Goal: Communication & Community: Participate in discussion

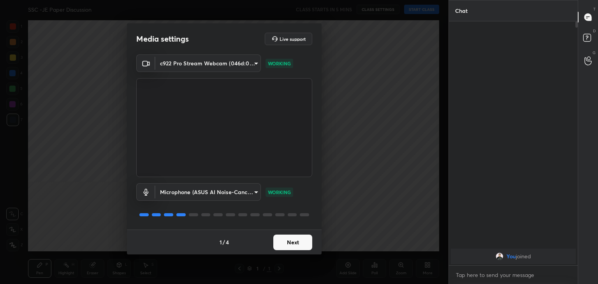
click at [291, 239] on button "Next" at bounding box center [292, 243] width 39 height 16
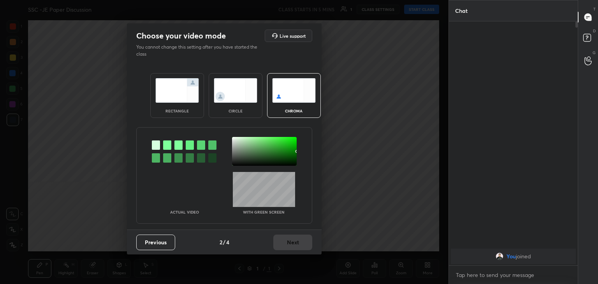
click at [166, 144] on div at bounding box center [167, 145] width 8 height 9
drag, startPoint x: 235, startPoint y: 140, endPoint x: 243, endPoint y: 148, distance: 12.1
click at [235, 140] on div at bounding box center [264, 151] width 65 height 29
click at [287, 241] on button "Next" at bounding box center [292, 243] width 39 height 16
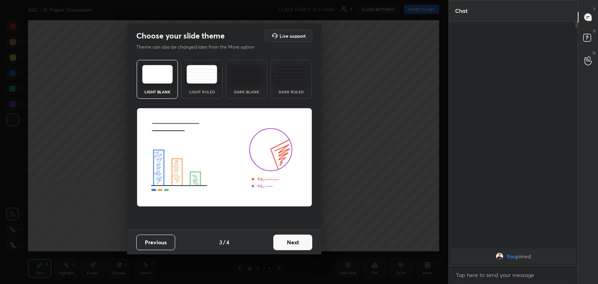
click at [296, 240] on button "Next" at bounding box center [292, 243] width 39 height 16
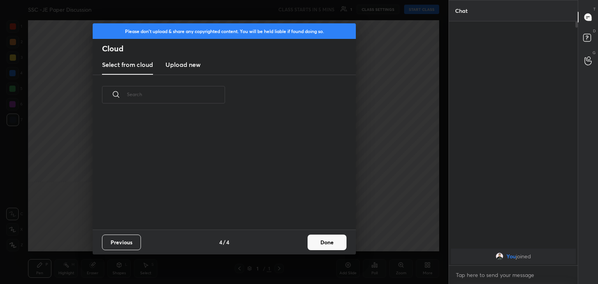
click at [322, 244] on button "Done" at bounding box center [327, 243] width 39 height 16
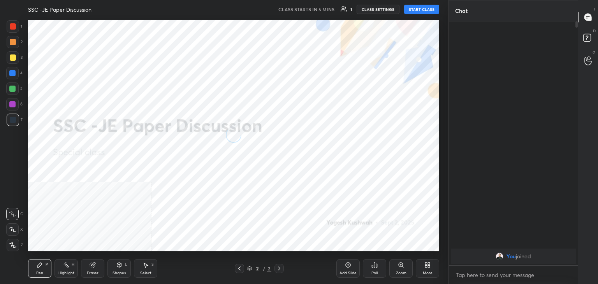
click at [9, 247] on div at bounding box center [13, 245] width 12 height 12
click at [430, 268] on icon at bounding box center [429, 267] width 2 height 2
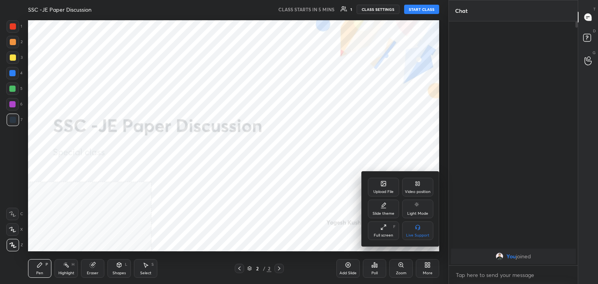
click at [414, 188] on div "Video position" at bounding box center [417, 187] width 31 height 19
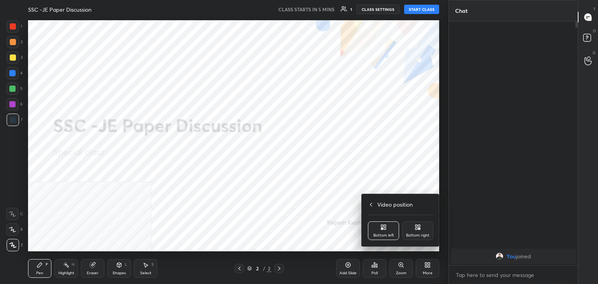
click at [419, 234] on div "Bottom right" at bounding box center [417, 236] width 23 height 4
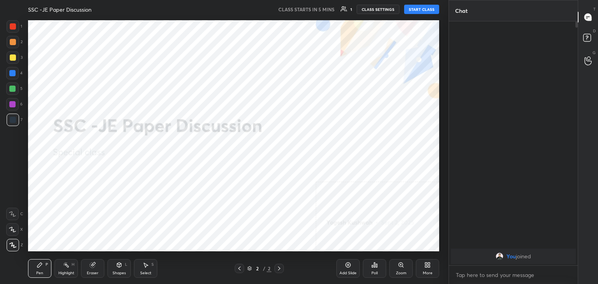
drag, startPoint x: 120, startPoint y: 267, endPoint x: 119, endPoint y: 262, distance: 4.7
click at [120, 267] on icon at bounding box center [119, 265] width 4 height 5
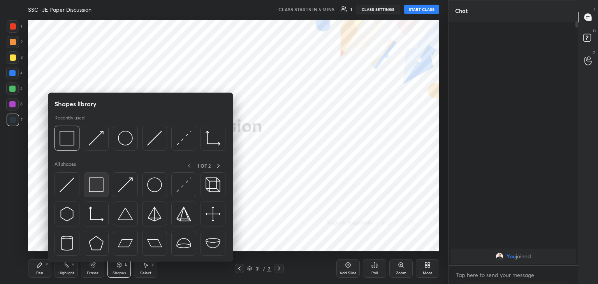
click at [103, 190] on img at bounding box center [96, 185] width 15 height 15
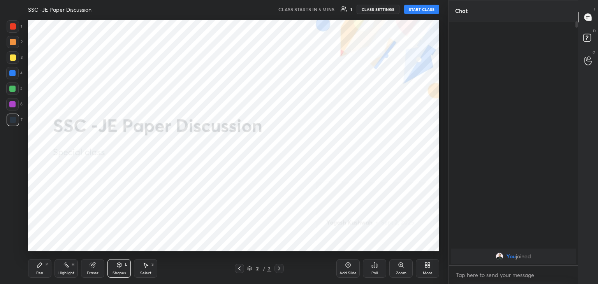
click at [432, 267] on div "More" at bounding box center [427, 268] width 23 height 19
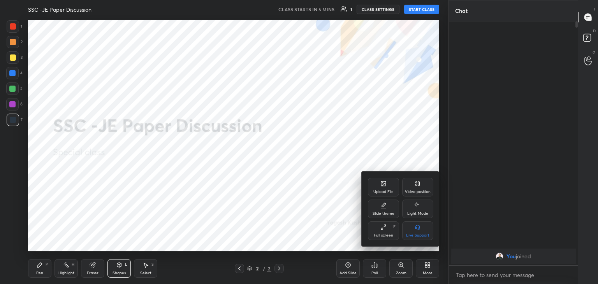
click at [386, 190] on div "Upload File" at bounding box center [383, 192] width 20 height 4
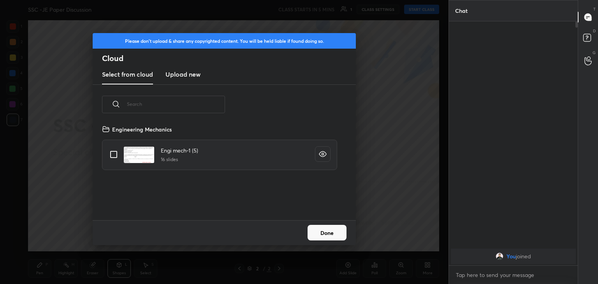
scroll to position [96, 250]
drag, startPoint x: 181, startPoint y: 76, endPoint x: 182, endPoint y: 83, distance: 7.2
click at [181, 76] on h3 "Upload new" at bounding box center [183, 74] width 35 height 9
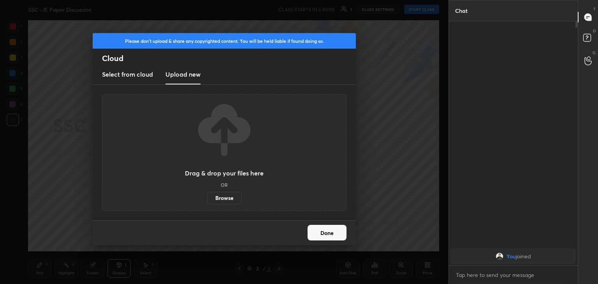
click at [222, 197] on label "Browse" at bounding box center [224, 198] width 35 height 12
click at [207, 197] on input "Browse" at bounding box center [207, 198] width 0 height 12
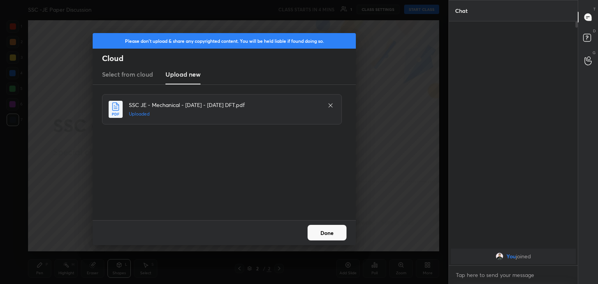
click at [336, 236] on button "Done" at bounding box center [327, 233] width 39 height 16
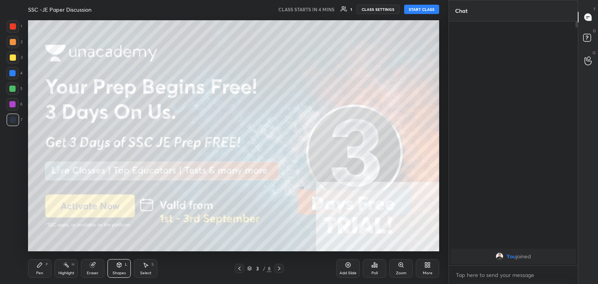
click at [279, 269] on icon at bounding box center [279, 269] width 6 height 6
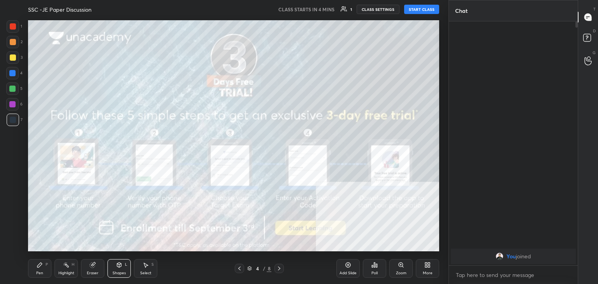
click at [278, 269] on icon at bounding box center [279, 269] width 6 height 6
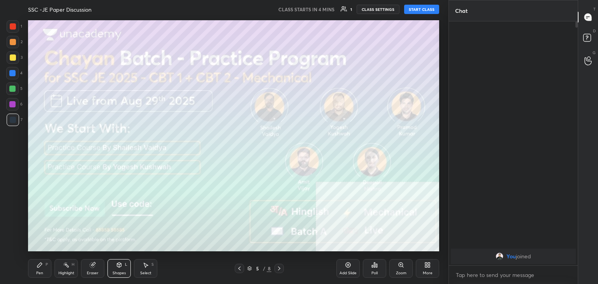
click at [278, 269] on icon at bounding box center [279, 269] width 6 height 6
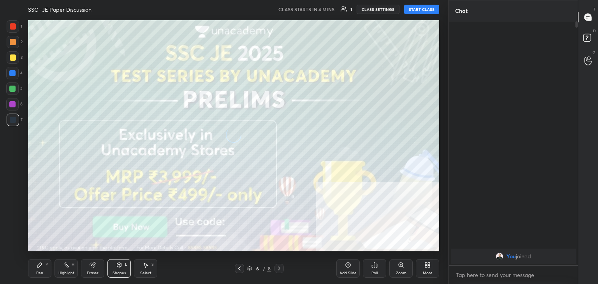
click at [279, 268] on icon at bounding box center [279, 269] width 6 height 6
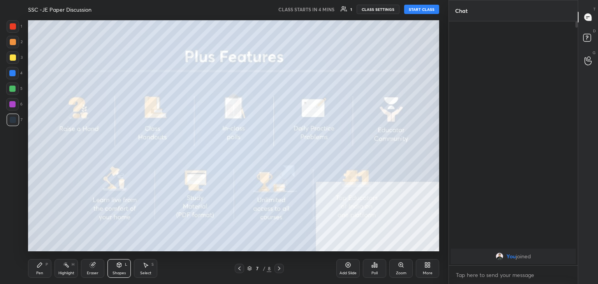
click at [278, 268] on icon at bounding box center [279, 269] width 6 height 6
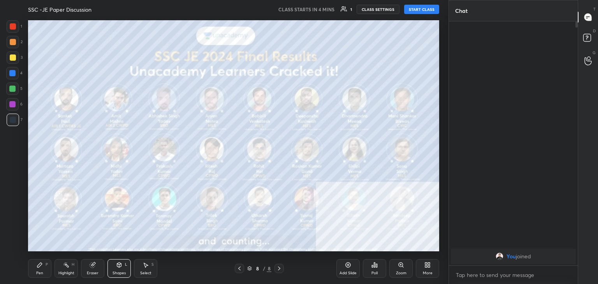
click at [429, 266] on icon at bounding box center [429, 267] width 2 height 2
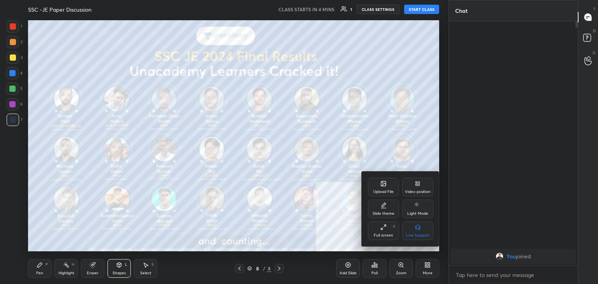
click at [376, 185] on div "Upload File" at bounding box center [383, 187] width 31 height 19
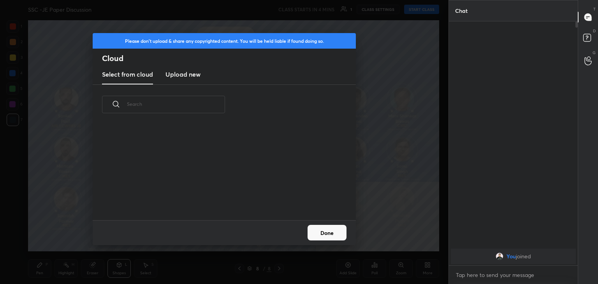
scroll to position [2, 4]
click at [188, 73] on h3 "Upload new" at bounding box center [183, 74] width 35 height 9
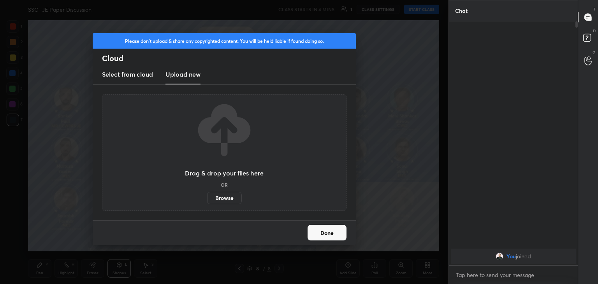
click at [227, 201] on label "Browse" at bounding box center [224, 198] width 35 height 12
click at [207, 201] on input "Browse" at bounding box center [207, 198] width 0 height 12
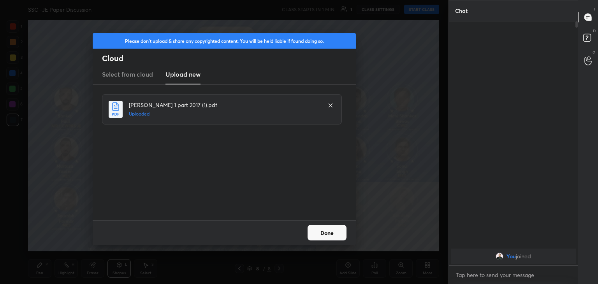
click at [330, 231] on button "Done" at bounding box center [327, 233] width 39 height 16
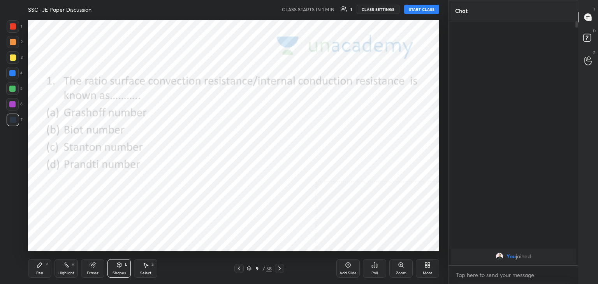
click at [239, 268] on icon at bounding box center [239, 269] width 6 height 6
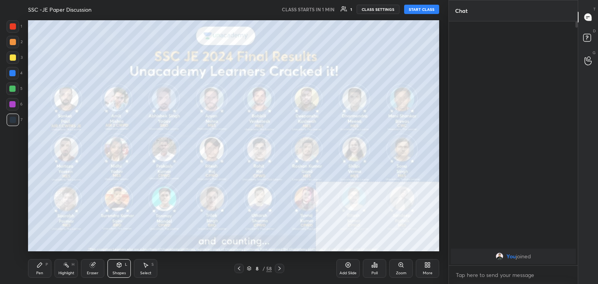
click at [238, 269] on icon at bounding box center [239, 269] width 2 height 4
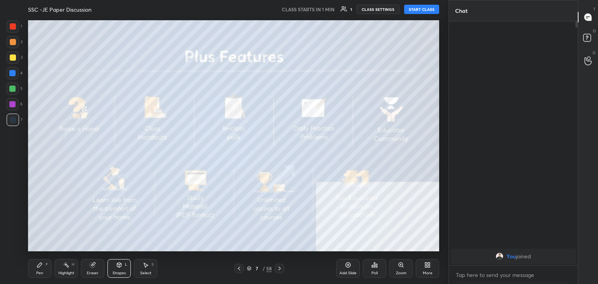
click at [238, 269] on icon at bounding box center [239, 269] width 2 height 4
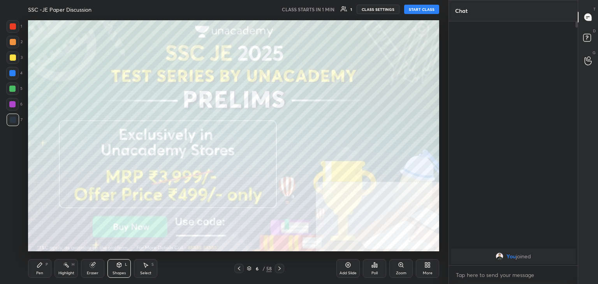
click at [239, 269] on icon at bounding box center [239, 269] width 6 height 6
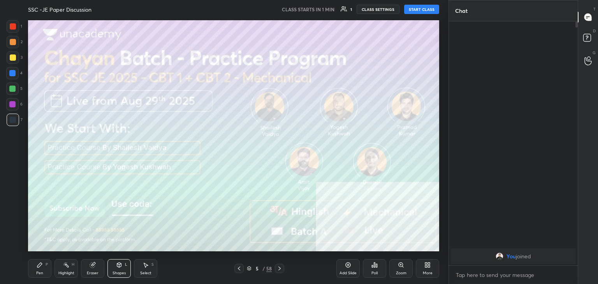
click at [279, 268] on icon at bounding box center [280, 269] width 6 height 6
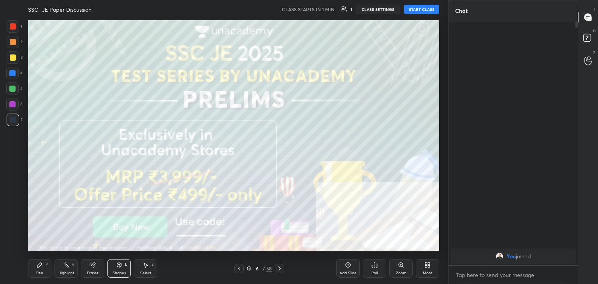
click at [239, 268] on icon at bounding box center [239, 269] width 2 height 4
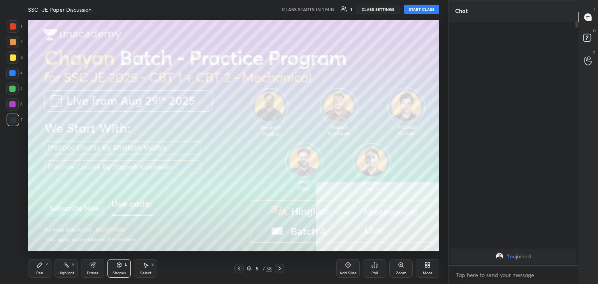
click at [240, 269] on icon at bounding box center [239, 269] width 6 height 6
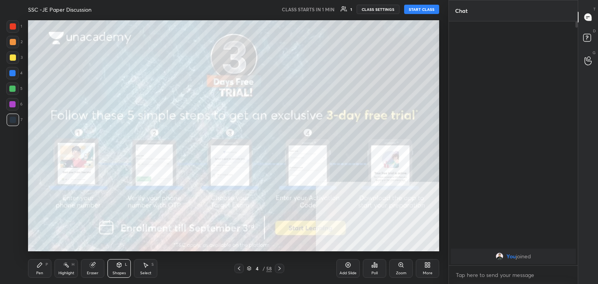
click at [280, 268] on icon at bounding box center [280, 269] width 6 height 6
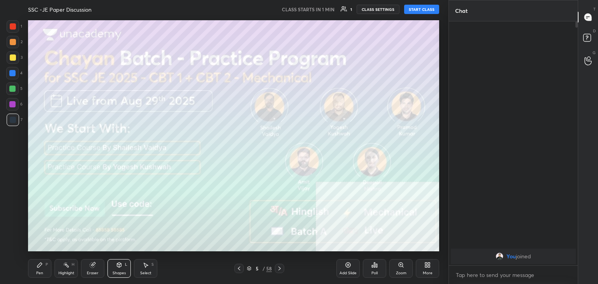
click at [238, 268] on icon at bounding box center [239, 269] width 6 height 6
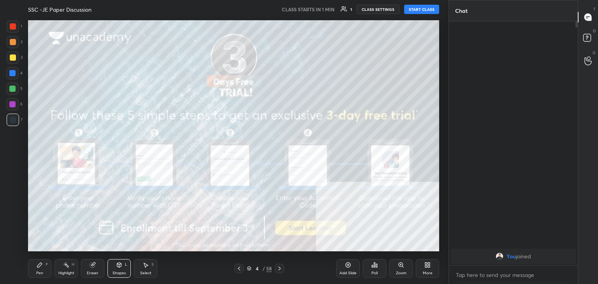
click at [239, 266] on icon at bounding box center [239, 269] width 6 height 6
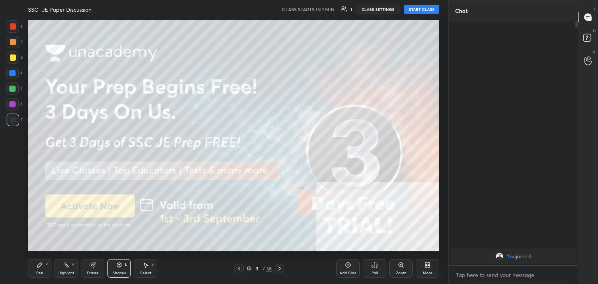
click at [240, 266] on icon at bounding box center [239, 269] width 6 height 6
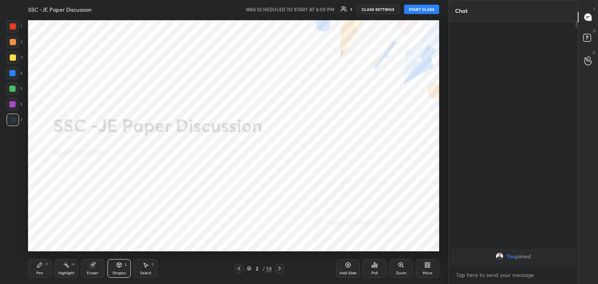
click at [423, 9] on button "START CLASS" at bounding box center [421, 9] width 35 height 9
drag, startPoint x: 70, startPoint y: 269, endPoint x: 69, endPoint y: 253, distance: 16.8
click at [69, 268] on div "Highlight H" at bounding box center [66, 268] width 23 height 19
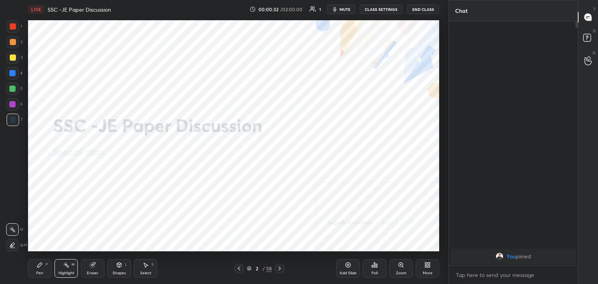
click at [122, 264] on div "Shapes L" at bounding box center [118, 268] width 23 height 19
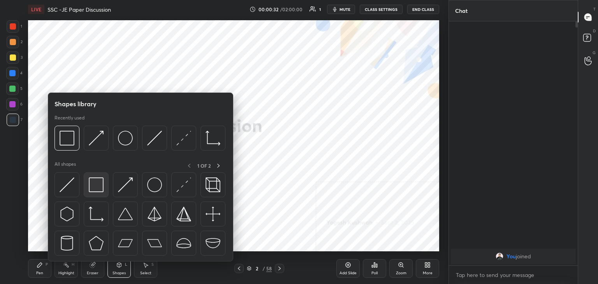
click at [101, 183] on img at bounding box center [96, 185] width 15 height 15
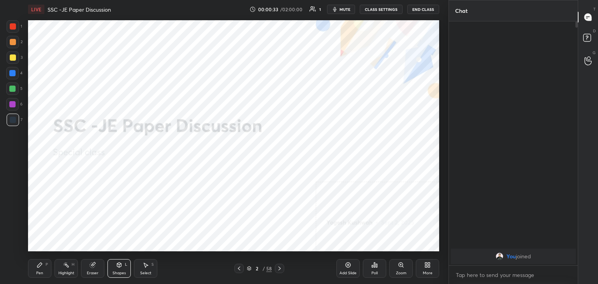
click at [13, 26] on div at bounding box center [13, 26] width 6 height 6
click at [40, 262] on icon at bounding box center [40, 265] width 6 height 6
click at [64, 267] on icon at bounding box center [66, 265] width 6 height 6
click at [150, 268] on div "Select S" at bounding box center [145, 268] width 23 height 19
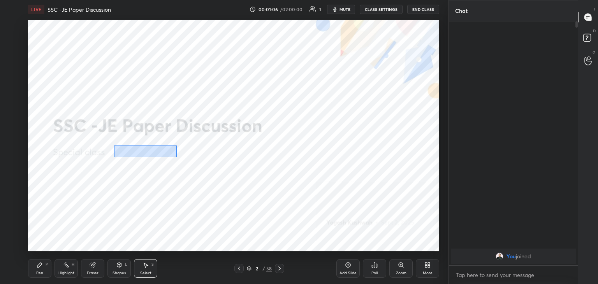
drag, startPoint x: 114, startPoint y: 145, endPoint x: 179, endPoint y: 156, distance: 66.3
click at [178, 157] on div "0 ° Undo Copy Duplicate Duplicate to new slide Delete" at bounding box center [233, 135] width 411 height 231
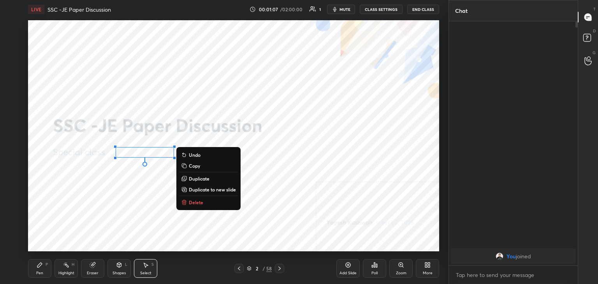
click at [207, 202] on button "Delete" at bounding box center [209, 202] width 58 height 9
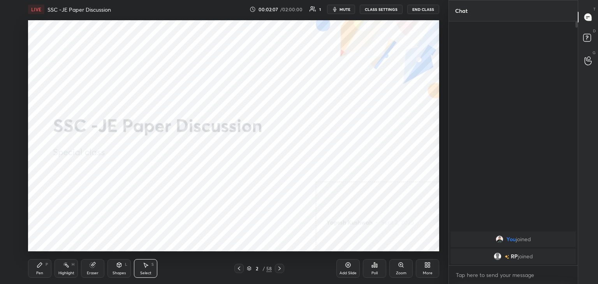
click at [64, 264] on circle at bounding box center [63, 264] width 1 height 1
drag, startPoint x: 15, startPoint y: 104, endPoint x: 21, endPoint y: 111, distance: 9.1
click at [15, 104] on div at bounding box center [12, 104] width 6 height 6
click at [115, 267] on div "Shapes L" at bounding box center [118, 268] width 23 height 19
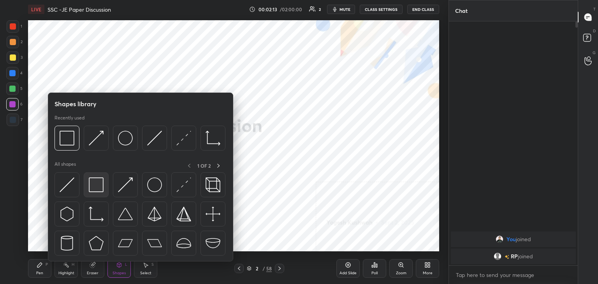
click at [92, 184] on img at bounding box center [96, 185] width 15 height 15
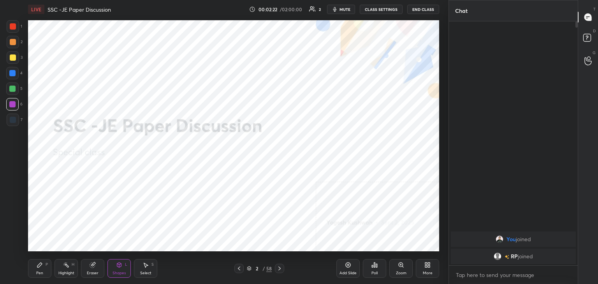
drag, startPoint x: 69, startPoint y: 269, endPoint x: 66, endPoint y: 257, distance: 12.3
click at [67, 268] on div "Highlight H" at bounding box center [66, 268] width 23 height 19
click at [280, 268] on icon at bounding box center [280, 269] width 6 height 6
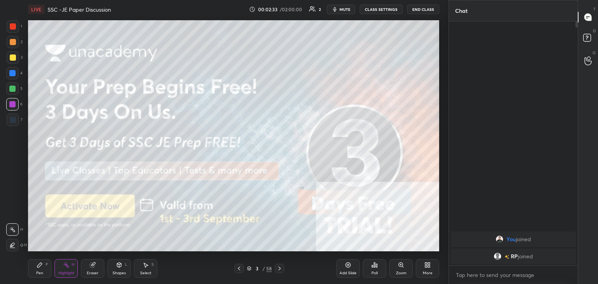
click at [117, 269] on div "Shapes L" at bounding box center [118, 268] width 23 height 19
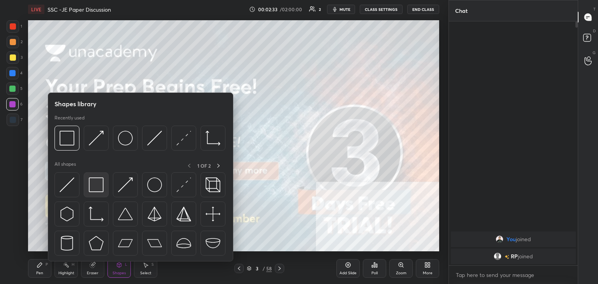
click at [100, 183] on img at bounding box center [96, 185] width 15 height 15
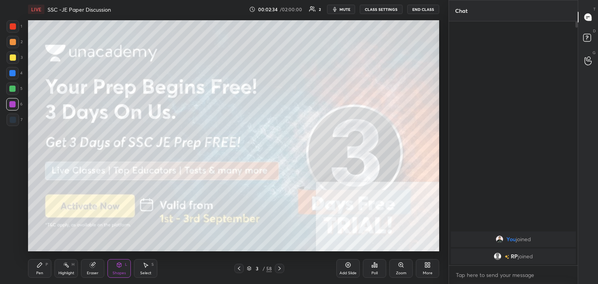
click at [12, 57] on div at bounding box center [13, 58] width 6 height 6
drag, startPoint x: 279, startPoint y: 267, endPoint x: 272, endPoint y: 261, distance: 8.9
click at [279, 266] on icon at bounding box center [280, 269] width 6 height 6
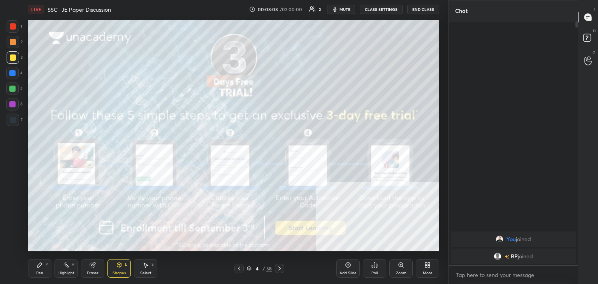
click at [13, 87] on div at bounding box center [12, 89] width 6 height 6
click at [16, 57] on div at bounding box center [13, 57] width 12 height 12
drag, startPoint x: 45, startPoint y: 264, endPoint x: 43, endPoint y: 253, distance: 11.8
click at [45, 264] on div "Pen P" at bounding box center [39, 268] width 23 height 19
drag, startPoint x: 14, startPoint y: 119, endPoint x: 19, endPoint y: 118, distance: 6.0
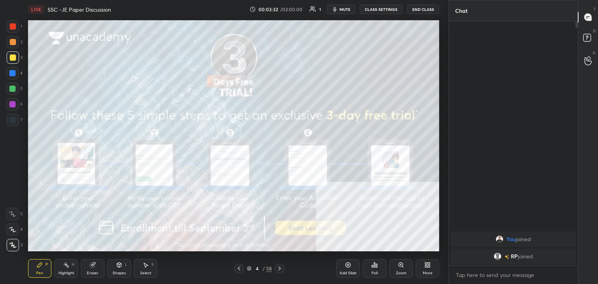
click at [14, 119] on div at bounding box center [13, 120] width 6 height 6
click at [59, 267] on div "Highlight H" at bounding box center [66, 268] width 23 height 19
click at [277, 267] on icon at bounding box center [280, 269] width 6 height 6
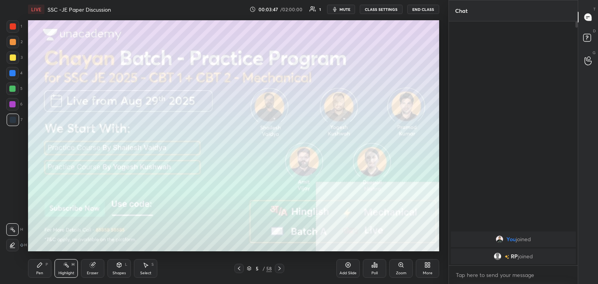
click at [11, 56] on div at bounding box center [13, 58] width 6 height 6
click at [116, 267] on icon at bounding box center [119, 265] width 6 height 6
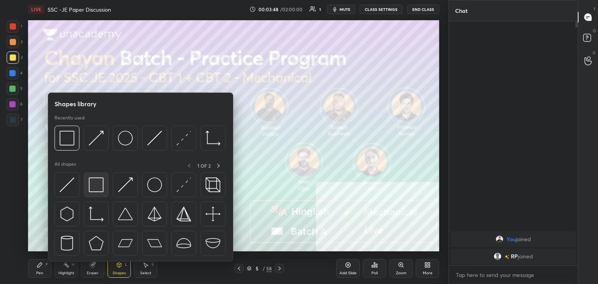
click at [95, 182] on img at bounding box center [96, 185] width 15 height 15
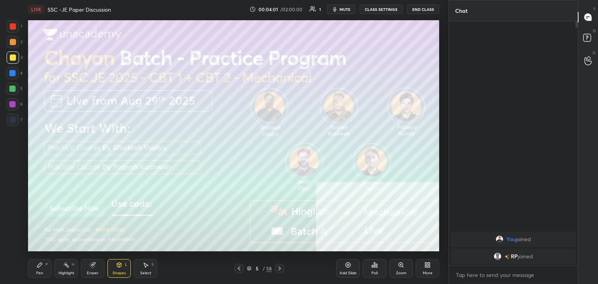
drag, startPoint x: 9, startPoint y: 41, endPoint x: 7, endPoint y: 49, distance: 8.1
click at [10, 42] on div at bounding box center [13, 42] width 6 height 6
click at [12, 58] on div at bounding box center [13, 58] width 6 height 6
click at [38, 266] on icon at bounding box center [39, 265] width 5 height 5
drag, startPoint x: 122, startPoint y: 270, endPoint x: 121, endPoint y: 264, distance: 5.5
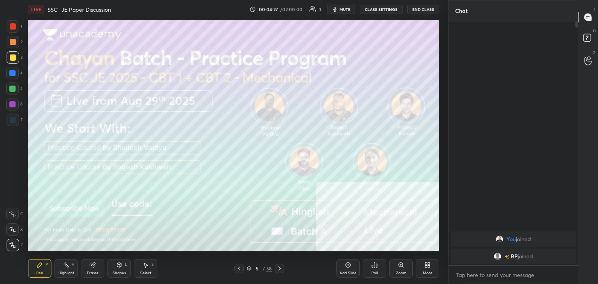
click at [122, 269] on div "Shapes L" at bounding box center [118, 268] width 23 height 19
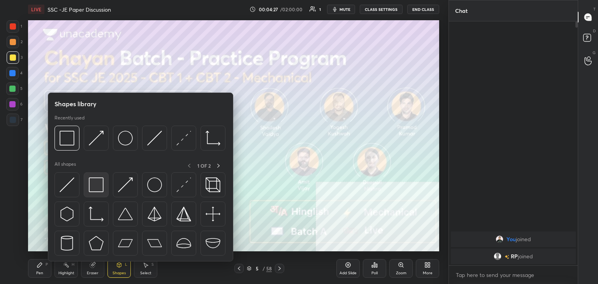
click at [103, 192] on img at bounding box center [96, 185] width 15 height 15
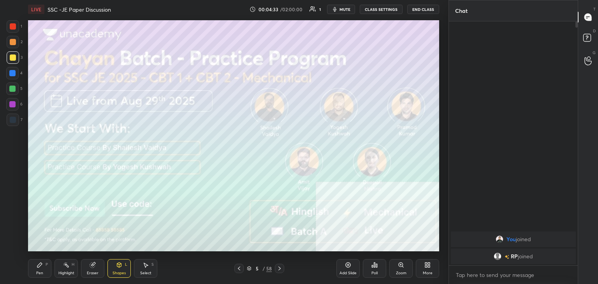
click at [277, 268] on icon at bounding box center [280, 269] width 6 height 6
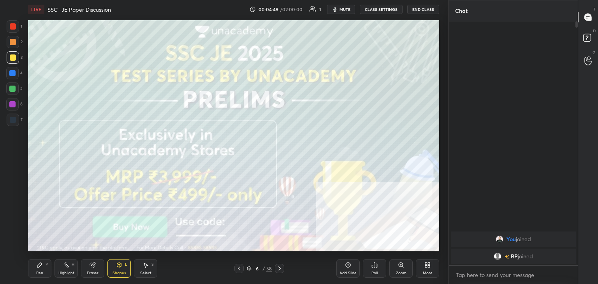
click at [37, 264] on icon at bounding box center [40, 265] width 6 height 6
click at [279, 269] on icon at bounding box center [280, 269] width 6 height 6
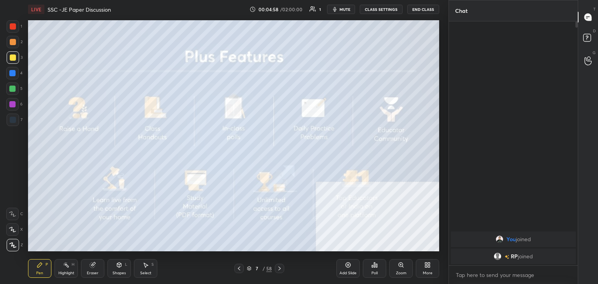
drag, startPoint x: 122, startPoint y: 269, endPoint x: 120, endPoint y: 263, distance: 6.5
click at [122, 268] on div "Shapes L" at bounding box center [118, 268] width 23 height 19
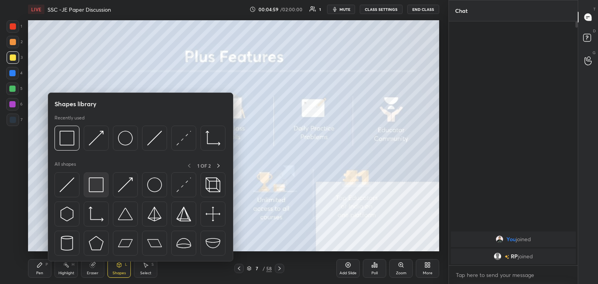
click at [100, 186] on img at bounding box center [96, 185] width 15 height 15
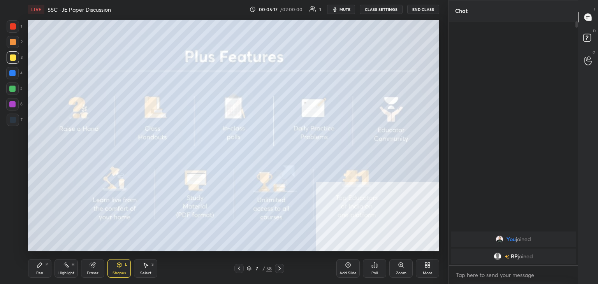
click at [67, 264] on icon at bounding box center [66, 265] width 6 height 6
click at [12, 86] on div at bounding box center [12, 89] width 12 height 12
click at [278, 266] on icon at bounding box center [280, 269] width 6 height 6
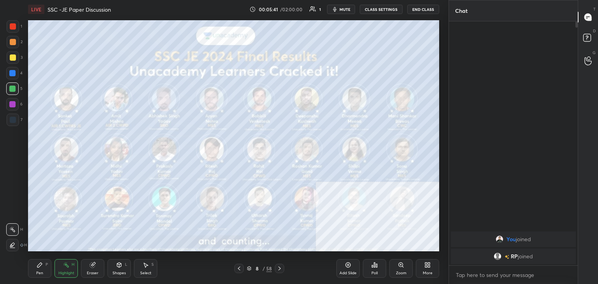
drag, startPoint x: 122, startPoint y: 269, endPoint x: 120, endPoint y: 264, distance: 4.8
click at [121, 267] on div "Shapes L" at bounding box center [118, 268] width 23 height 19
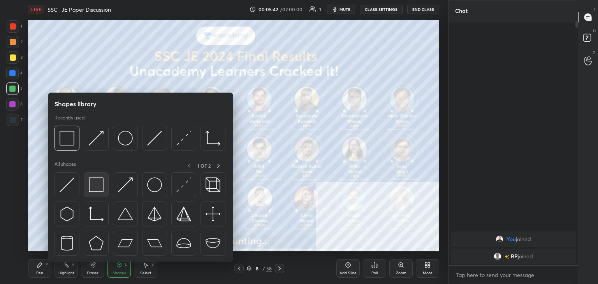
click at [100, 185] on img at bounding box center [96, 185] width 15 height 15
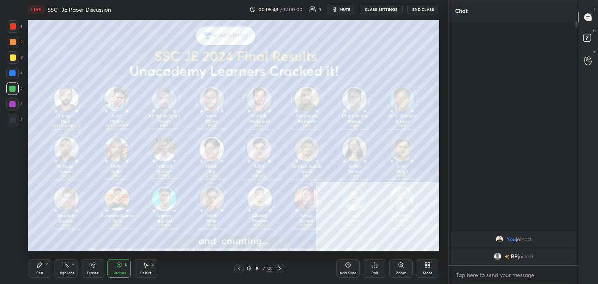
drag, startPoint x: 14, startPoint y: 58, endPoint x: 26, endPoint y: 58, distance: 12.1
click at [15, 58] on div at bounding box center [13, 58] width 6 height 6
click at [280, 269] on icon at bounding box center [279, 269] width 2 height 4
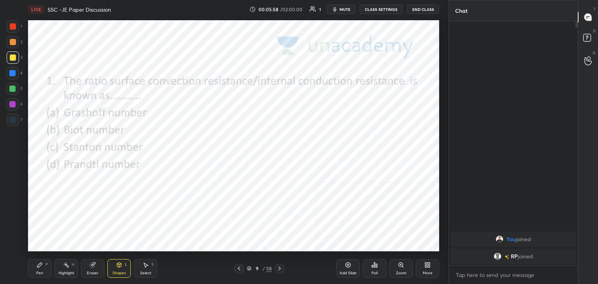
drag, startPoint x: 11, startPoint y: 19, endPoint x: 11, endPoint y: 26, distance: 7.4
click at [11, 19] on div "1 2 3 4 5 6 7 C X Z C X Z E E Erase all H H LIVE SSC -JE Paper Discussion 00:05…" at bounding box center [221, 142] width 442 height 284
click at [12, 25] on div at bounding box center [13, 26] width 6 height 6
click at [430, 266] on div "More" at bounding box center [427, 268] width 23 height 19
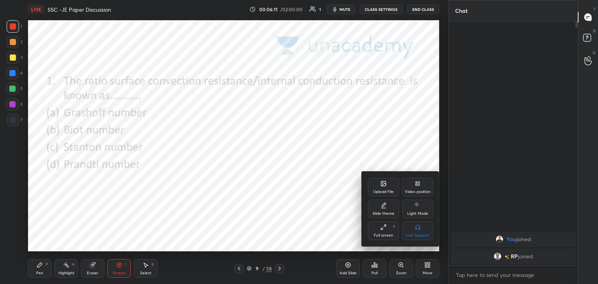
click at [370, 272] on div at bounding box center [299, 142] width 598 height 284
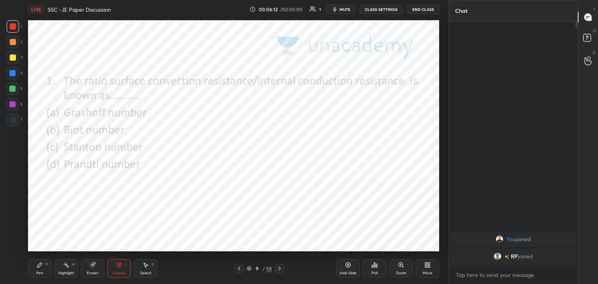
click at [377, 272] on div "Poll" at bounding box center [375, 273] width 6 height 4
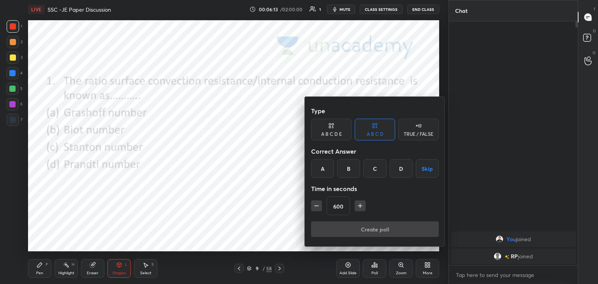
drag, startPoint x: 428, startPoint y: 170, endPoint x: 408, endPoint y: 199, distance: 35.2
click at [428, 170] on button "Skip" at bounding box center [427, 168] width 23 height 19
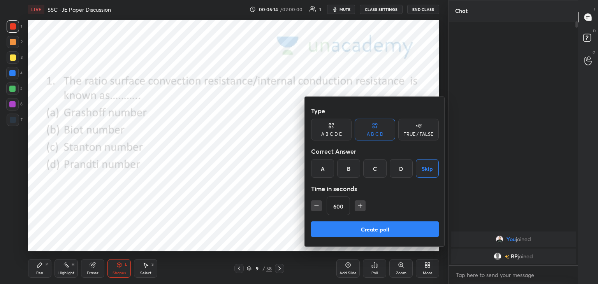
drag, startPoint x: 392, startPoint y: 228, endPoint x: 359, endPoint y: 222, distance: 33.3
click at [391, 230] on button "Create poll" at bounding box center [375, 230] width 128 height 16
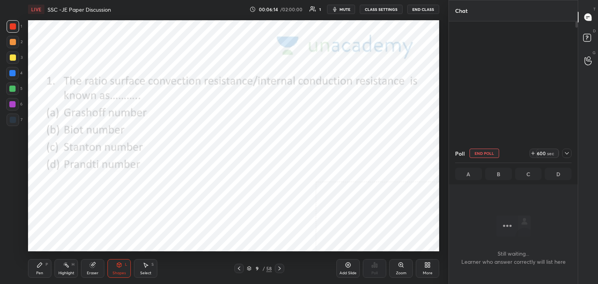
scroll to position [137, 127]
click at [568, 152] on icon at bounding box center [567, 153] width 6 height 6
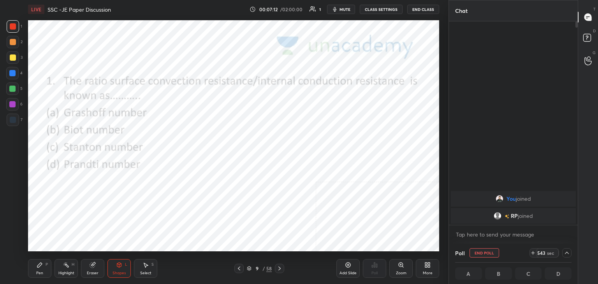
click at [567, 253] on icon at bounding box center [567, 253] width 6 height 6
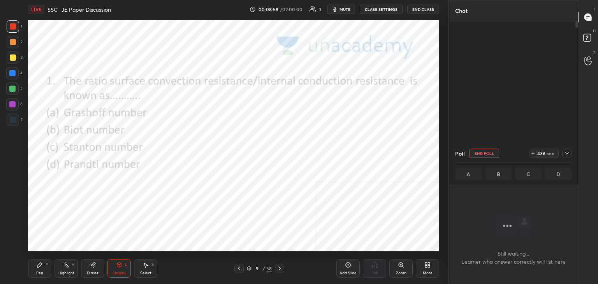
click at [566, 154] on icon at bounding box center [567, 153] width 6 height 6
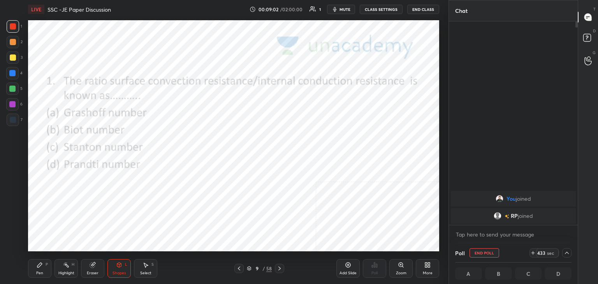
click at [568, 251] on icon at bounding box center [567, 253] width 6 height 6
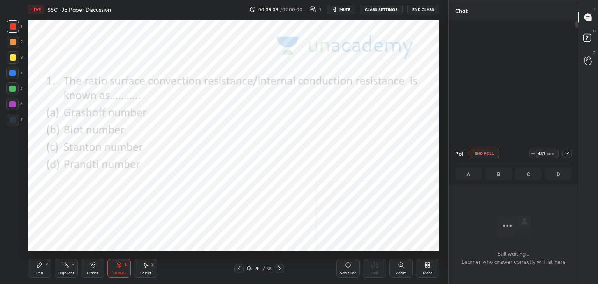
click at [483, 154] on button "End Poll" at bounding box center [485, 153] width 30 height 9
type textarea "x"
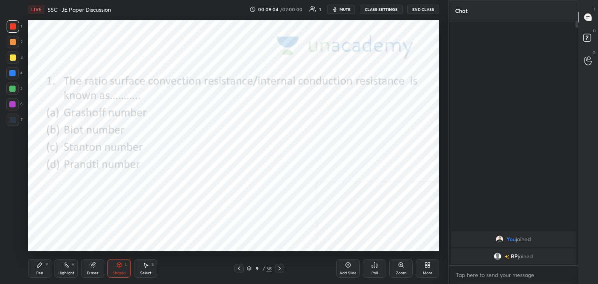
scroll to position [178, 127]
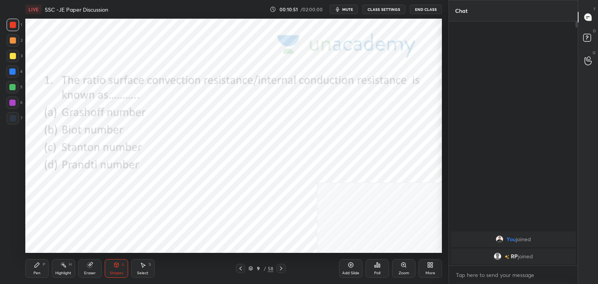
scroll to position [38709, 38527]
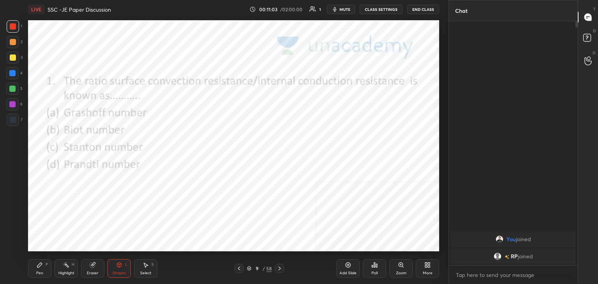
click at [424, 8] on button "End Class" at bounding box center [423, 9] width 32 height 9
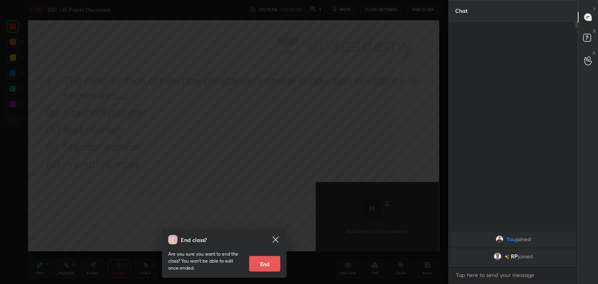
click at [266, 264] on button "End" at bounding box center [264, 264] width 31 height 16
type textarea "x"
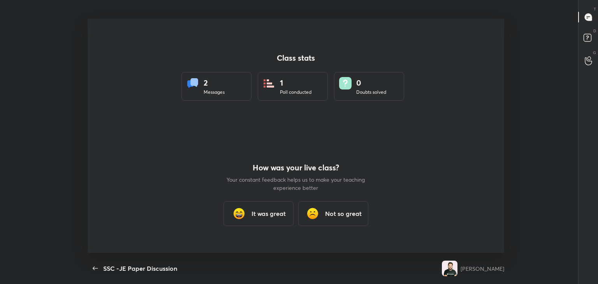
scroll to position [0, 0]
click at [259, 204] on div "It was great" at bounding box center [259, 213] width 70 height 25
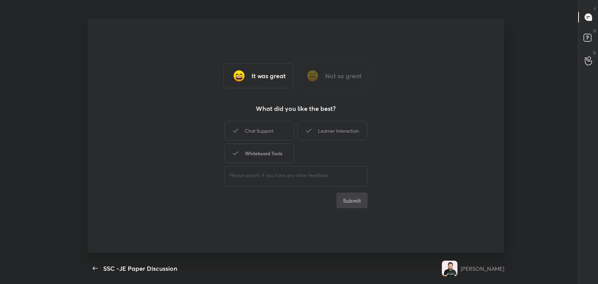
click at [274, 150] on div "Whiteboard Tools" at bounding box center [259, 153] width 70 height 19
drag, startPoint x: 276, startPoint y: 131, endPoint x: 292, endPoint y: 131, distance: 16.0
click at [276, 132] on div "Chat Support" at bounding box center [259, 130] width 70 height 19
click at [327, 132] on div "Learner Interaction" at bounding box center [333, 130] width 70 height 19
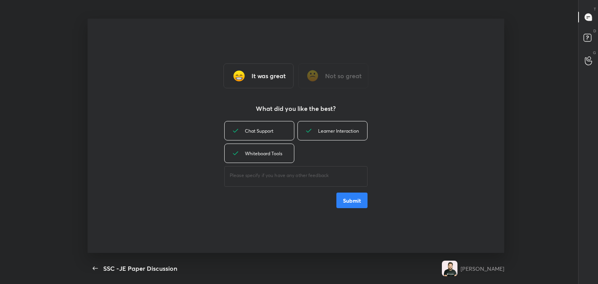
click at [346, 195] on button "Submit" at bounding box center [351, 201] width 31 height 16
